Goal: Information Seeking & Learning: Check status

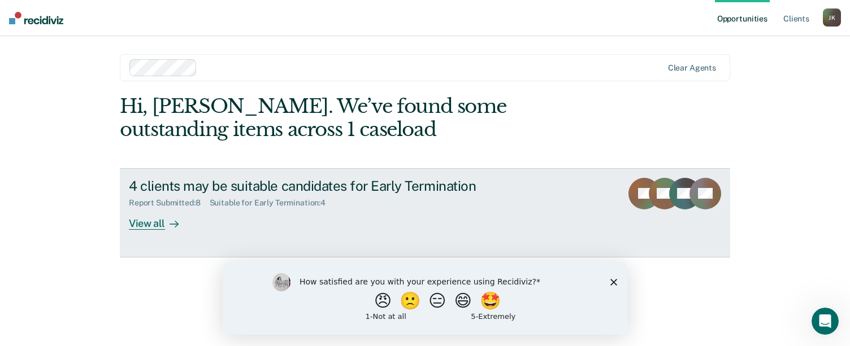
click at [154, 224] on div "View all" at bounding box center [160, 219] width 63 height 22
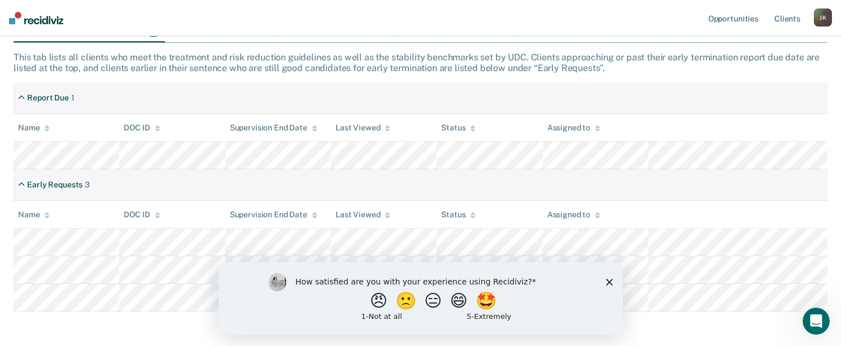
scroll to position [232, 0]
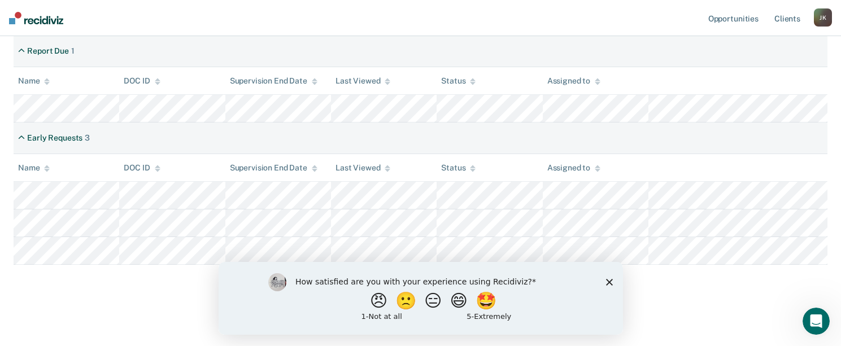
click at [604, 285] on div "How satisfied are you with your experience using Recidiviz? 😠 🙁 😑 😄 🤩 1 - Not a…" at bounding box center [420, 298] width 404 height 73
click at [607, 281] on icon "Close survey" at bounding box center [609, 281] width 7 height 7
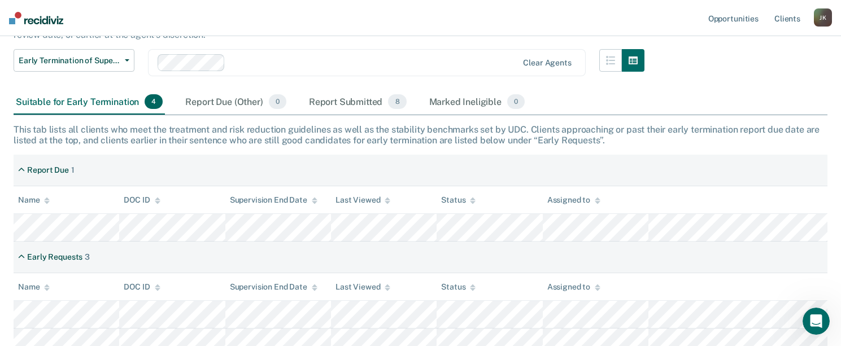
scroll to position [176, 0]
